Goal: Information Seeking & Learning: Learn about a topic

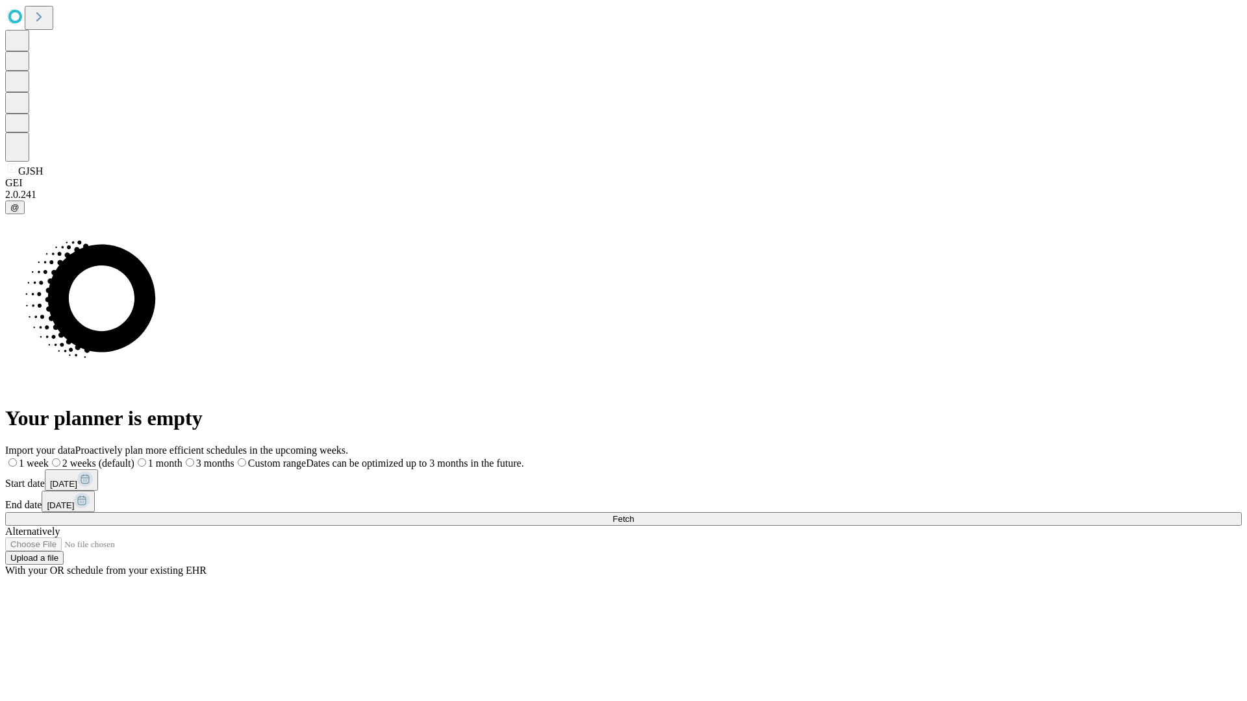
click at [634, 514] on span "Fetch" at bounding box center [622, 519] width 21 height 10
